Goal: Task Accomplishment & Management: Complete application form

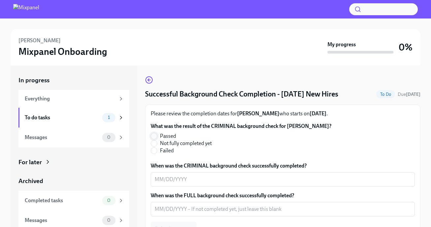
click at [156, 139] on input "Passed" at bounding box center [154, 136] width 6 height 6
radio input "true"
click at [166, 183] on textarea "When was the CRIMINAL background check successfully completed?" at bounding box center [283, 179] width 256 height 8
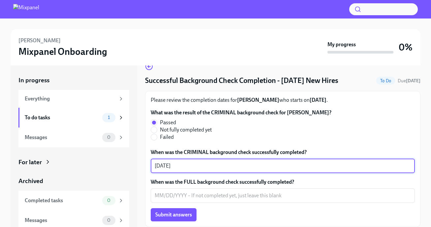
scroll to position [21, 0]
type textarea "08/25/2025"
click at [159, 199] on textarea "When was the FULL background check successfully completed?" at bounding box center [283, 195] width 256 height 8
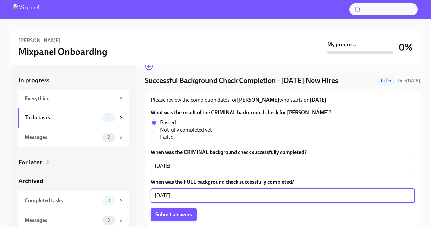
type textarea "08/26/2025"
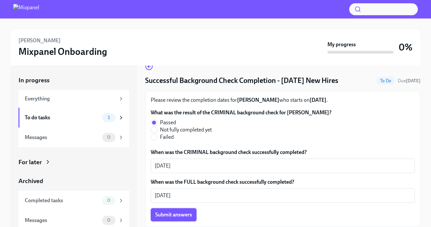
click at [163, 214] on span "Submit answers" at bounding box center [173, 214] width 37 height 7
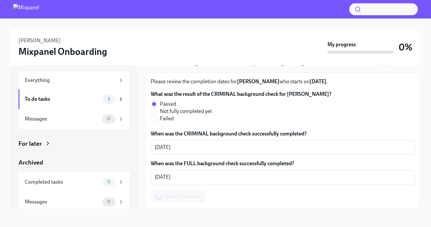
scroll to position [18, 0]
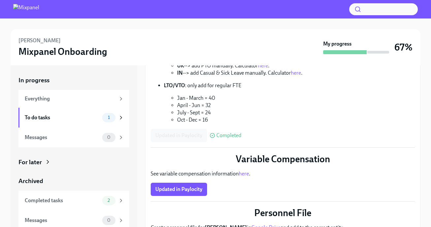
scroll to position [178, 0]
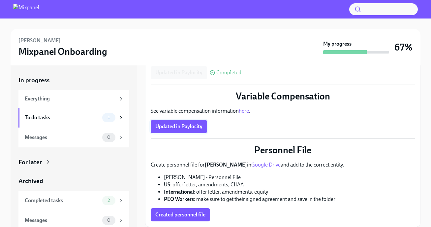
click at [194, 124] on span "Updated in Paylocity" at bounding box center [178, 126] width 47 height 7
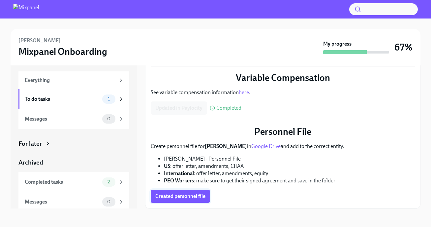
click at [190, 196] on span "Created personnel file" at bounding box center [180, 196] width 50 height 7
